Goal: Task Accomplishment & Management: Manage account settings

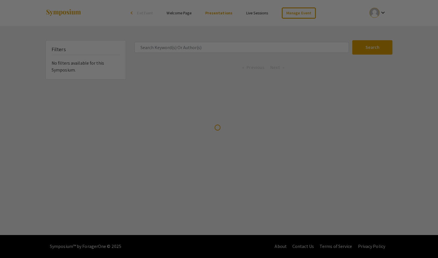
click at [307, 14] on div at bounding box center [219, 129] width 438 height 258
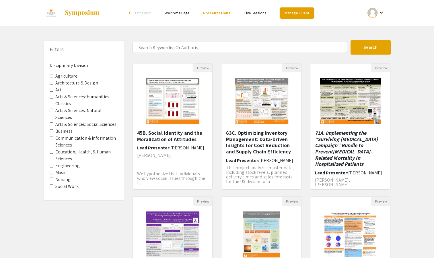
click at [296, 15] on link "Manage Event" at bounding box center [297, 12] width 34 height 11
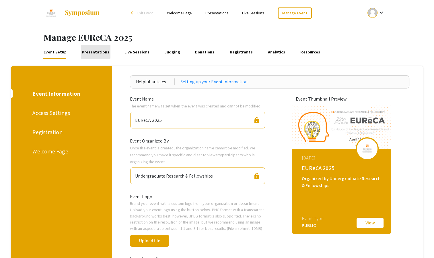
click at [94, 51] on link "Presentations" at bounding box center [96, 52] width 30 height 14
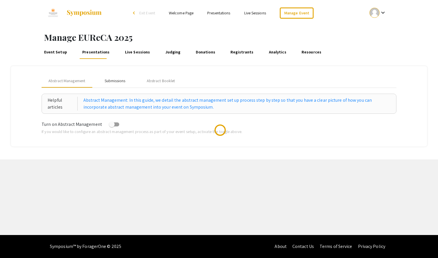
click at [114, 81] on div "Submissions" at bounding box center [115, 81] width 21 height 6
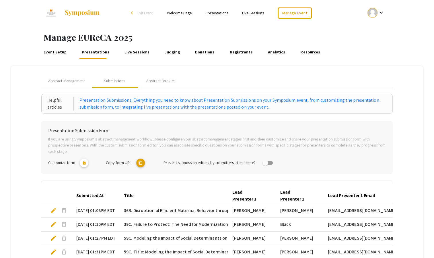
click at [233, 51] on link "Registrants" at bounding box center [241, 52] width 25 height 14
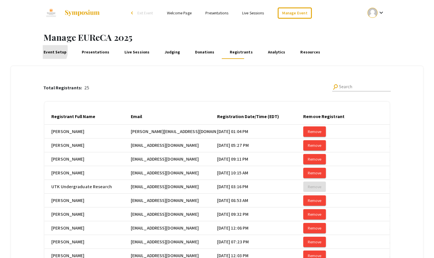
click at [46, 50] on link "Event Setup" at bounding box center [55, 52] width 25 height 14
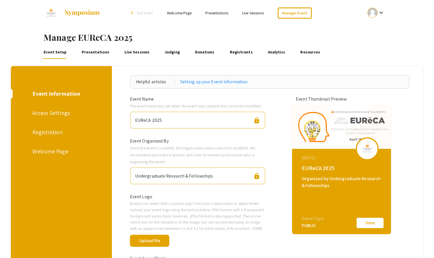
click at [46, 131] on div "Registration" at bounding box center [60, 132] width 56 height 9
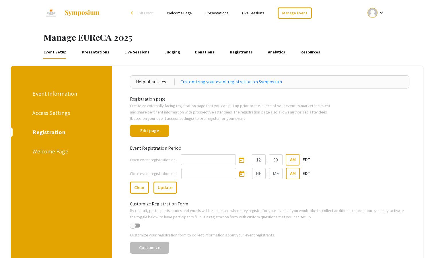
click at [95, 53] on link "Presentations" at bounding box center [96, 52] width 30 height 14
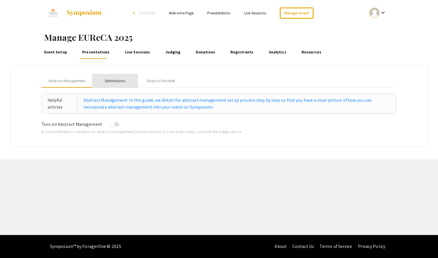
click at [115, 80] on div "Submissions" at bounding box center [115, 81] width 21 height 6
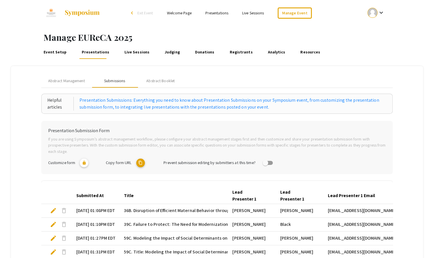
scroll to position [154, 0]
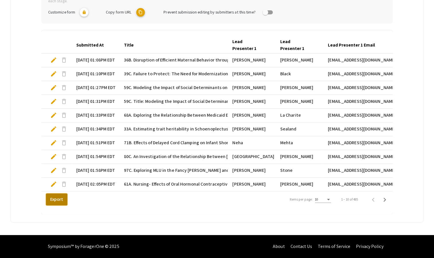
click at [54, 201] on button "Export" at bounding box center [57, 199] width 22 height 12
